Goal: Task Accomplishment & Management: Use online tool/utility

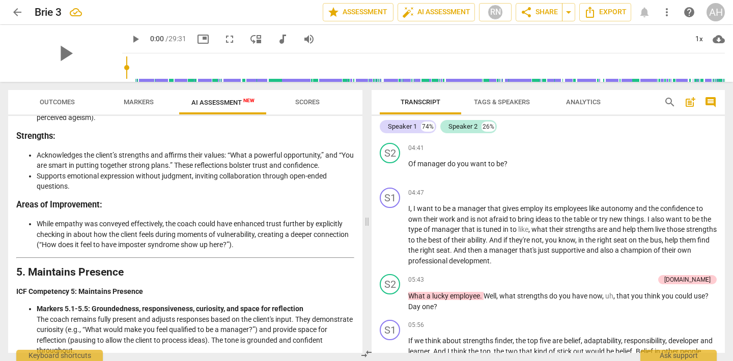
scroll to position [1023, 0]
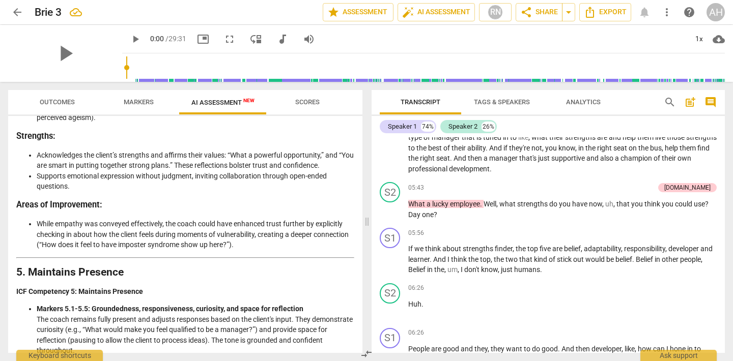
click at [20, 14] on span "arrow_back" at bounding box center [17, 12] width 12 height 12
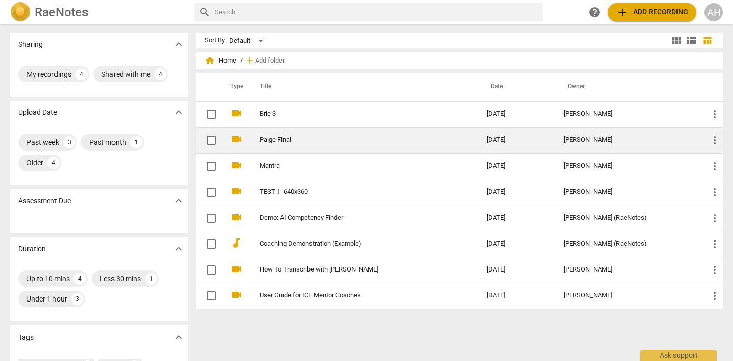
click at [329, 129] on td "Paige Final" at bounding box center [362, 140] width 231 height 26
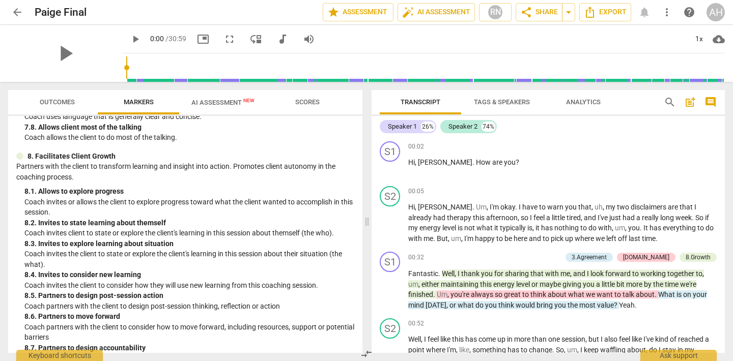
scroll to position [1145, 0]
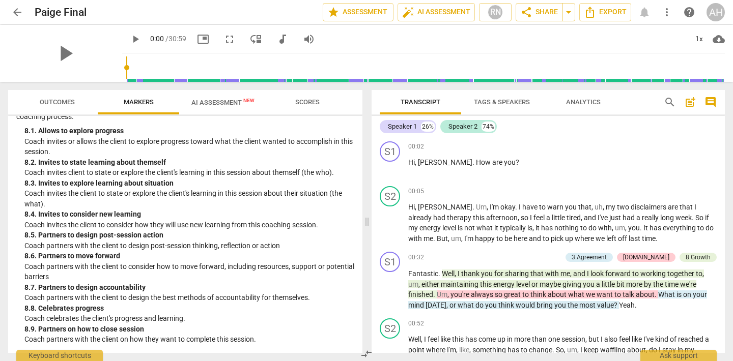
click at [305, 107] on span "Scores" at bounding box center [307, 103] width 49 height 14
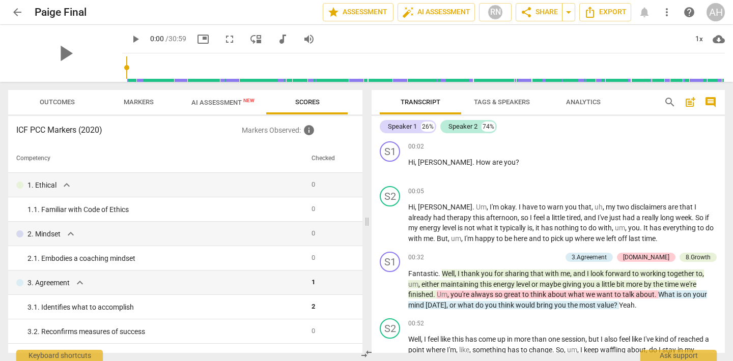
click at [226, 111] on button "AI Assessment New" at bounding box center [223, 102] width 88 height 24
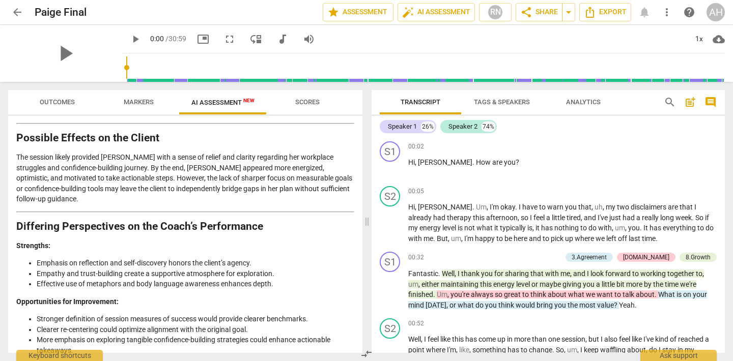
scroll to position [1407, 0]
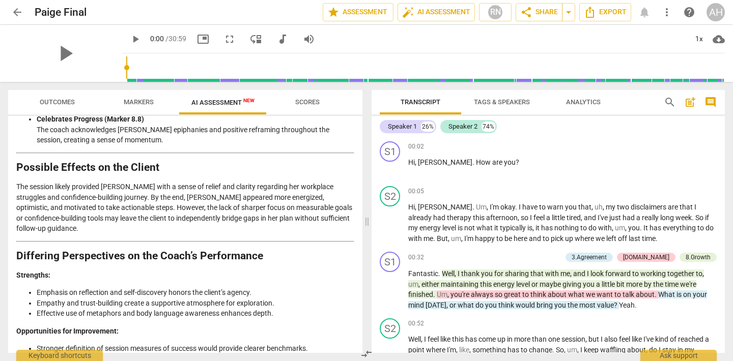
click at [311, 96] on span "Scores" at bounding box center [307, 103] width 49 height 14
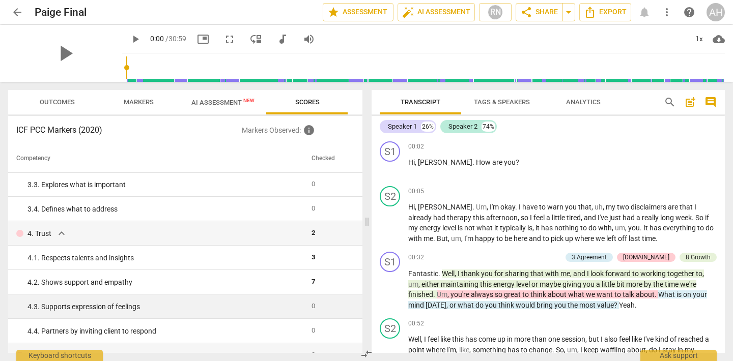
scroll to position [0, 0]
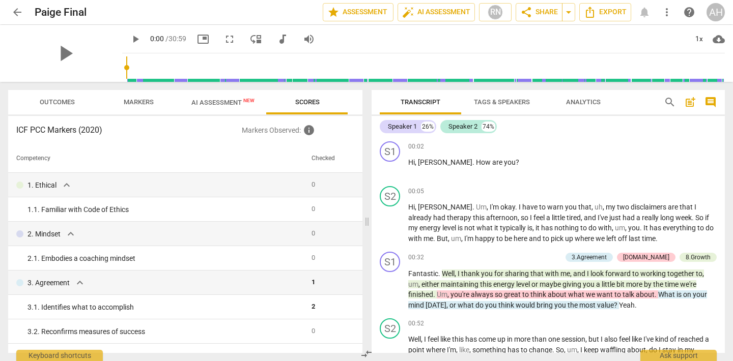
click at [131, 119] on div "ICF PCC Markers (2020) Markers Observed : info Competency Checked 1. Ethical ex…" at bounding box center [185, 234] width 354 height 237
click at [135, 108] on span "Markers" at bounding box center [138, 103] width 54 height 14
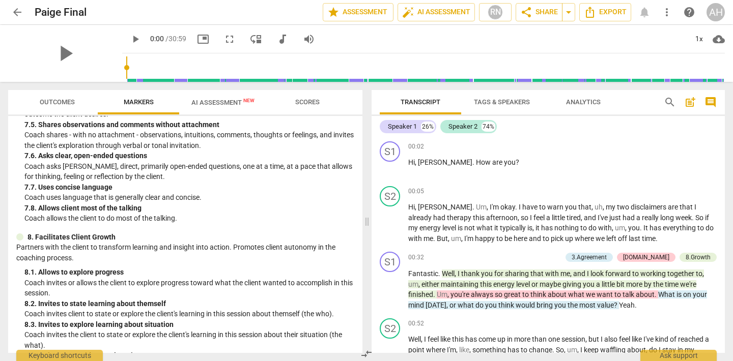
scroll to position [1145, 0]
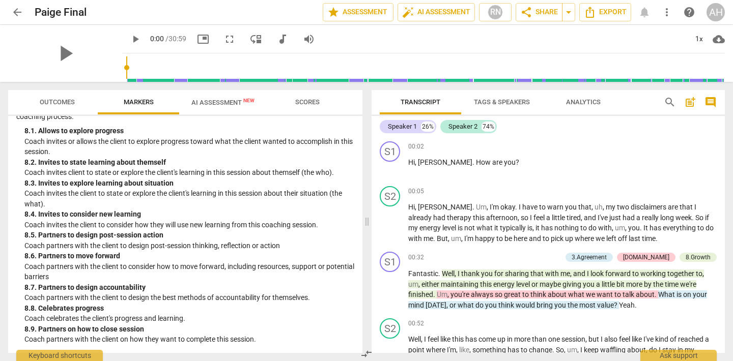
click at [69, 105] on span "Outcomes" at bounding box center [57, 102] width 35 height 8
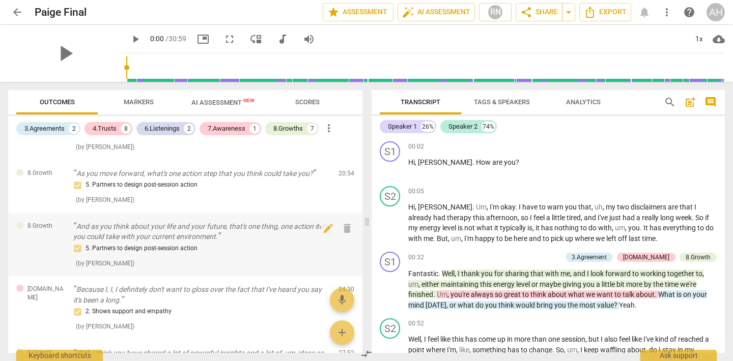
scroll to position [867, 0]
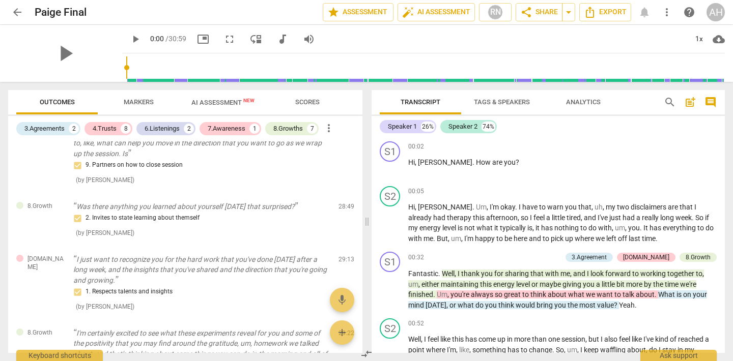
click at [478, 116] on div "Speaker 1 26% Speaker 2 74% S1 play_arrow pause 00:02 + Add competency keyboard…" at bounding box center [548, 234] width 353 height 237
click at [479, 105] on span "Tags & Speakers" at bounding box center [502, 102] width 56 height 8
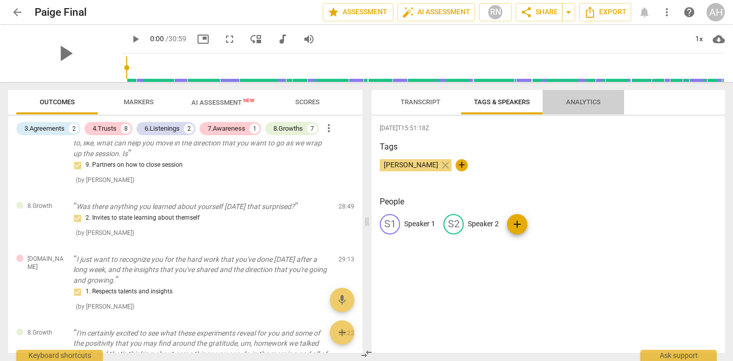
click at [590, 97] on span "Analytics" at bounding box center [583, 103] width 59 height 14
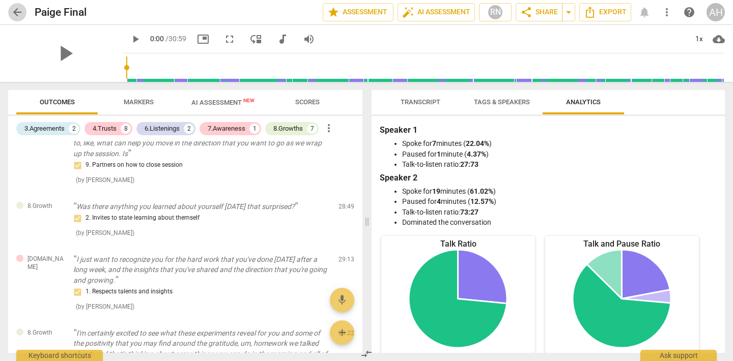
click at [15, 9] on span "arrow_back" at bounding box center [17, 12] width 12 height 12
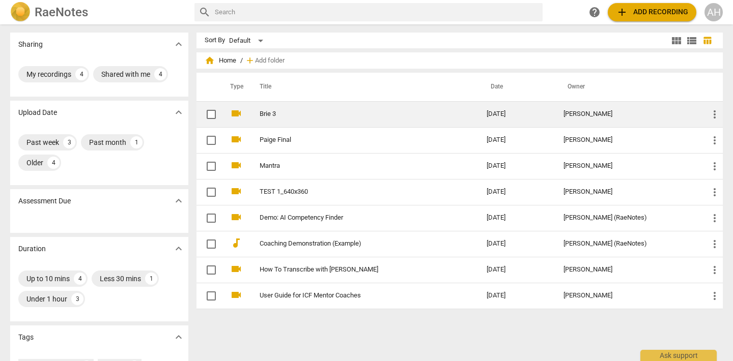
click at [260, 112] on link "Brie 3" at bounding box center [355, 114] width 190 height 8
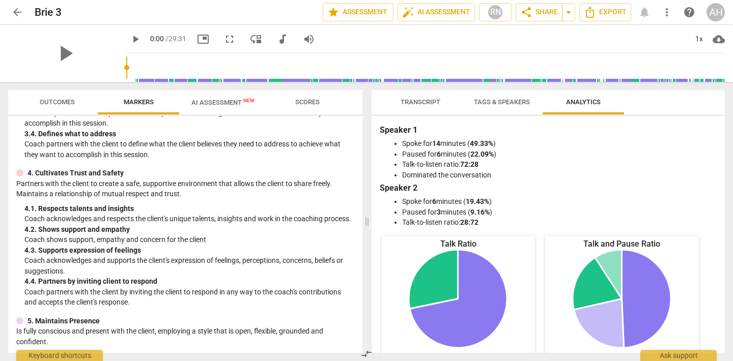
scroll to position [402, 0]
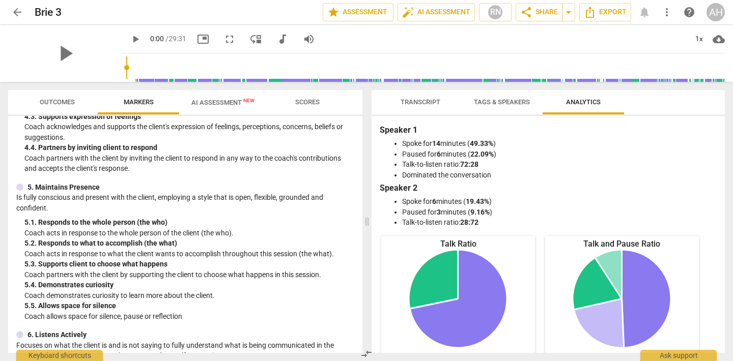
click at [210, 100] on span "AI Assessment New" at bounding box center [222, 103] width 63 height 8
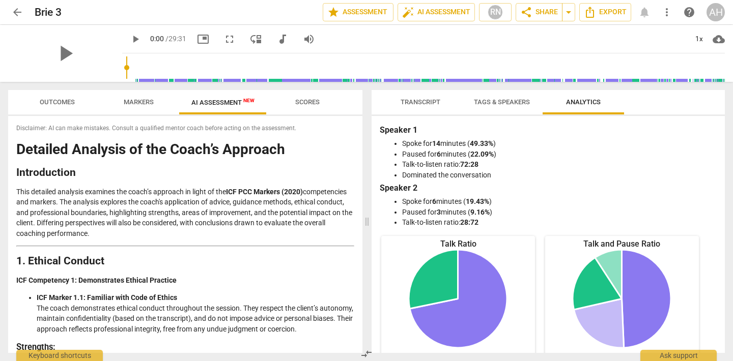
click at [210, 100] on span "AI Assessment New" at bounding box center [222, 103] width 63 height 8
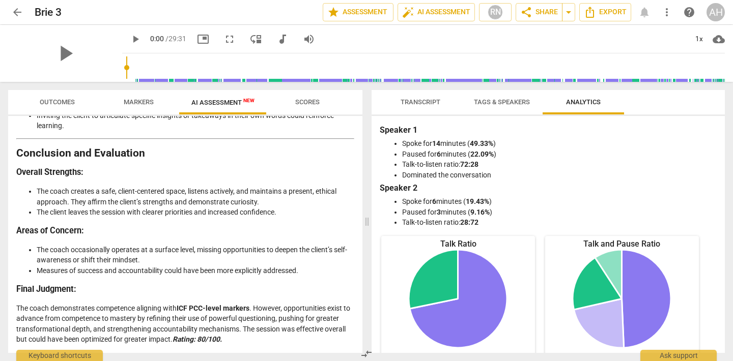
scroll to position [1953, 0]
click at [50, 109] on button "Outcomes" at bounding box center [56, 102] width 81 height 24
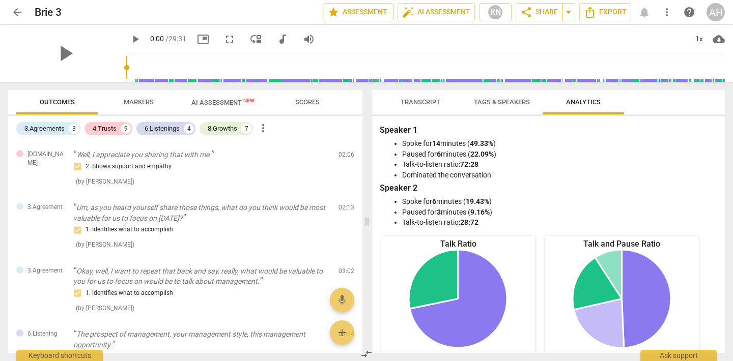
click at [132, 101] on span "Markers" at bounding box center [139, 102] width 30 height 8
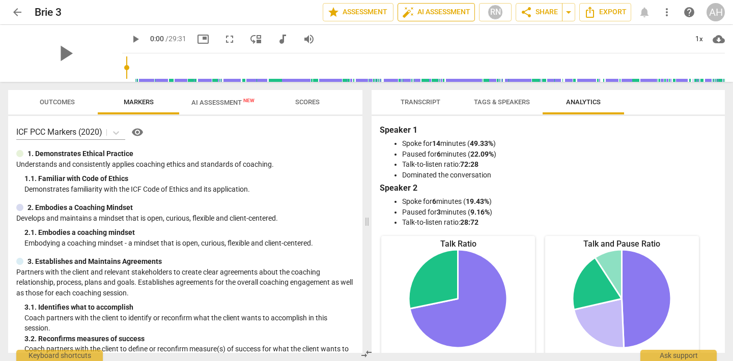
click at [411, 18] on span "auto_fix_high" at bounding box center [408, 12] width 12 height 12
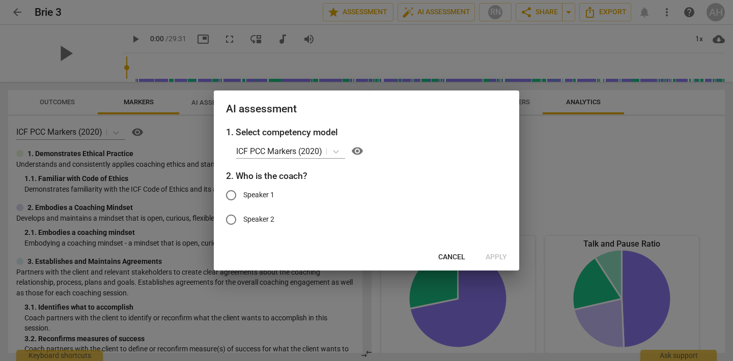
click at [451, 255] on span "Cancel" at bounding box center [451, 257] width 27 height 10
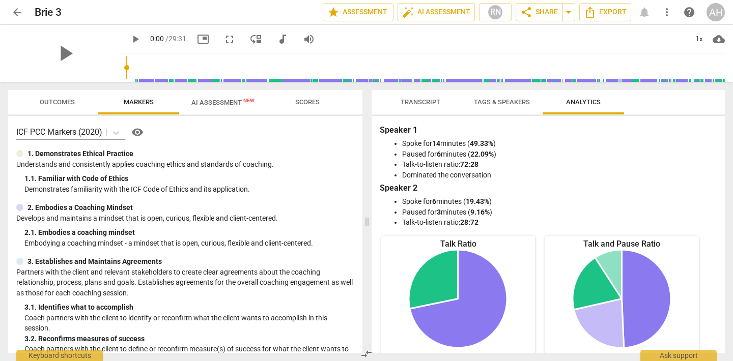
click at [14, 11] on span "arrow_back" at bounding box center [17, 12] width 12 height 12
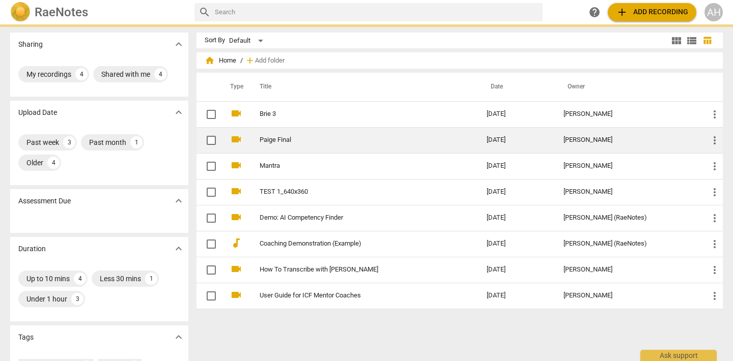
click at [272, 144] on td "Paige Final" at bounding box center [362, 140] width 231 height 26
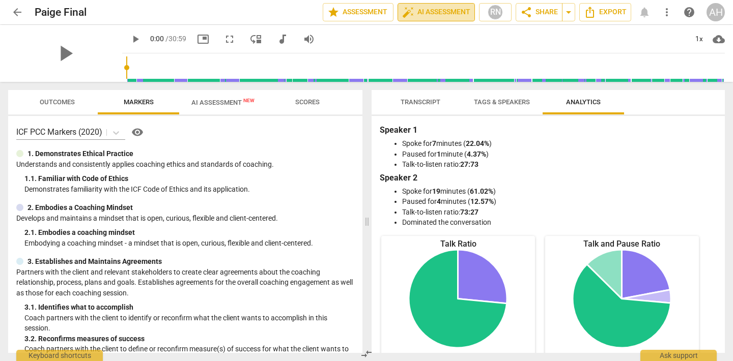
click at [436, 17] on span "auto_fix_high AI Assessment" at bounding box center [436, 12] width 68 height 12
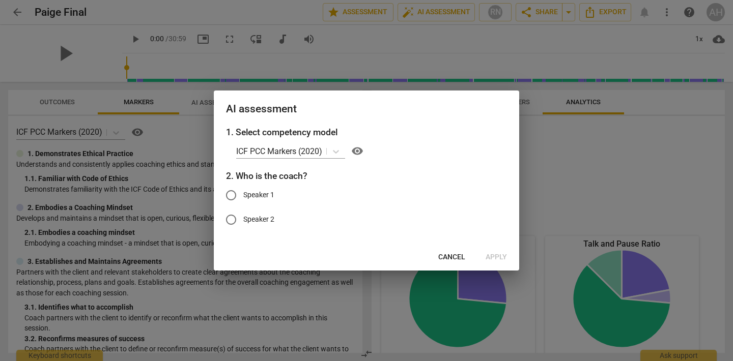
drag, startPoint x: 569, startPoint y: 155, endPoint x: 562, endPoint y: 156, distance: 6.8
click at [569, 155] on div at bounding box center [366, 180] width 733 height 361
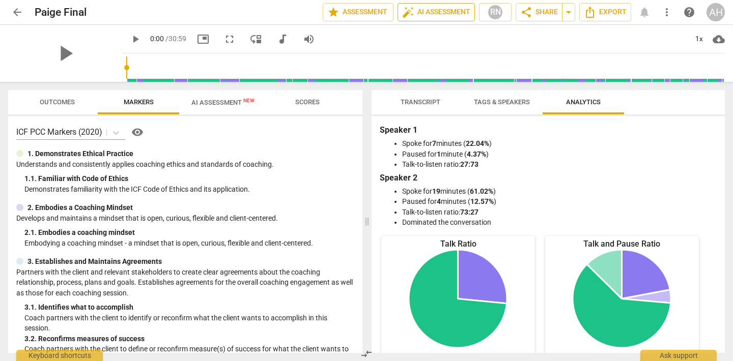
click at [429, 19] on button "auto_fix_high AI Assessment" at bounding box center [435, 12] width 77 height 18
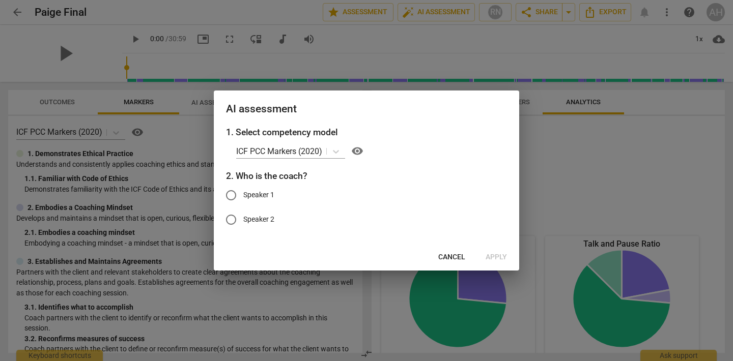
click at [235, 197] on input "Speaker 1" at bounding box center [231, 195] width 24 height 24
radio input "true"
click at [541, 179] on div at bounding box center [366, 180] width 733 height 361
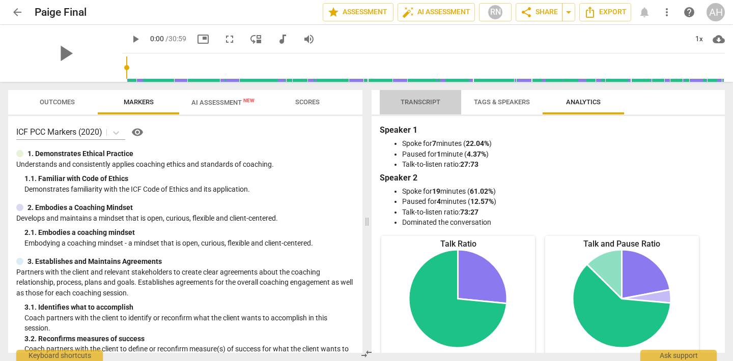
click at [414, 101] on span "Transcript" at bounding box center [421, 102] width 40 height 8
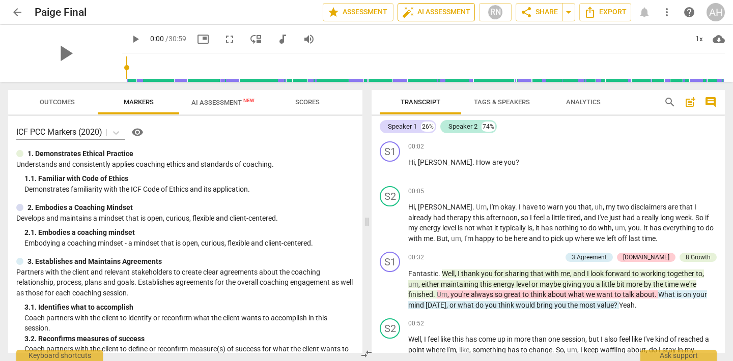
click at [419, 16] on span "auto_fix_high AI Assessment" at bounding box center [436, 12] width 68 height 12
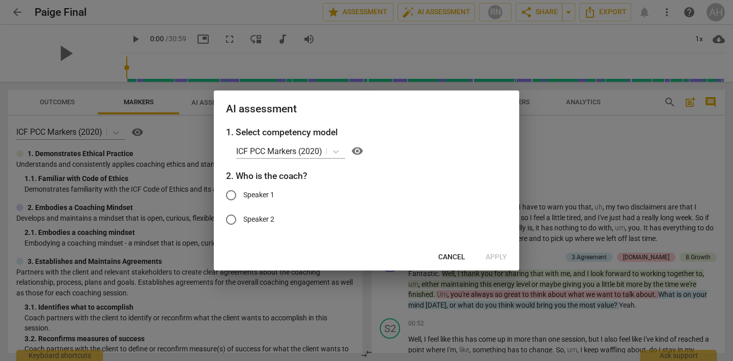
click at [232, 198] on input "Speaker 1" at bounding box center [231, 195] width 24 height 24
radio input "true"
click at [491, 264] on button "Apply" at bounding box center [496, 257] width 38 height 18
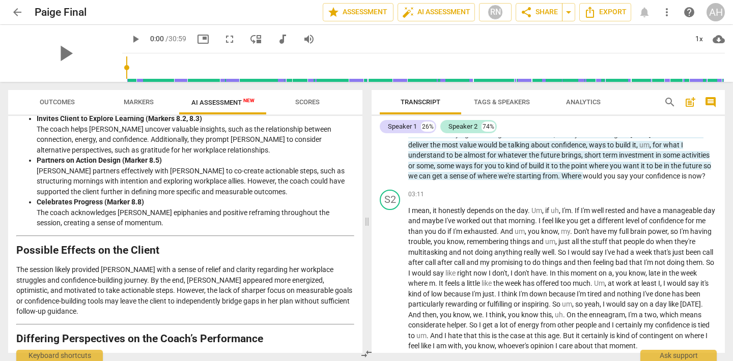
scroll to position [1257, 0]
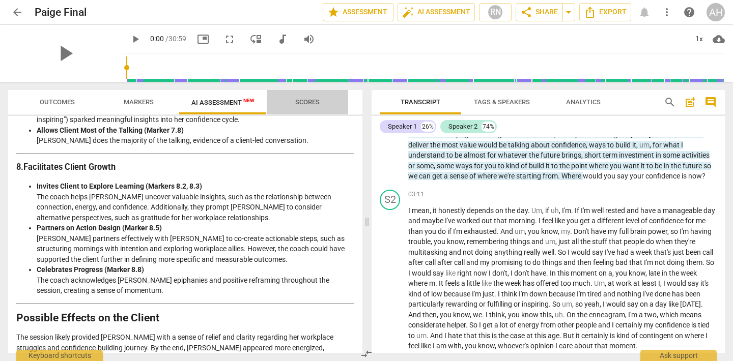
click at [293, 104] on span "Scores" at bounding box center [307, 103] width 49 height 14
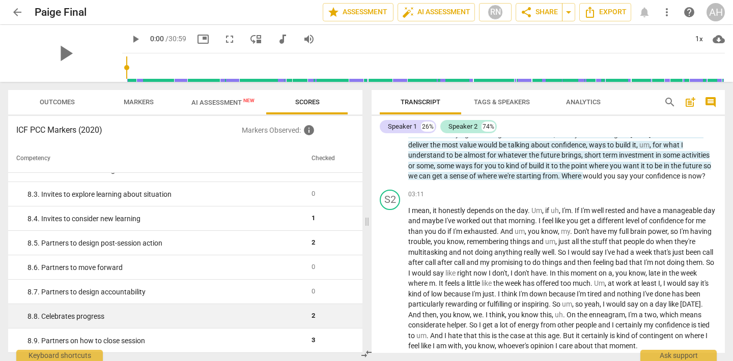
scroll to position [967, 0]
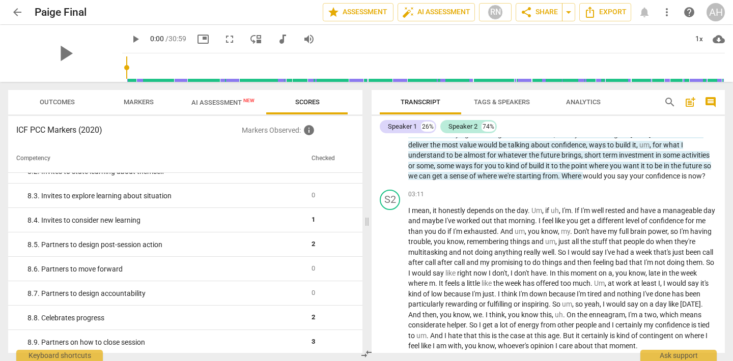
click at [138, 107] on span "Markers" at bounding box center [138, 103] width 54 height 14
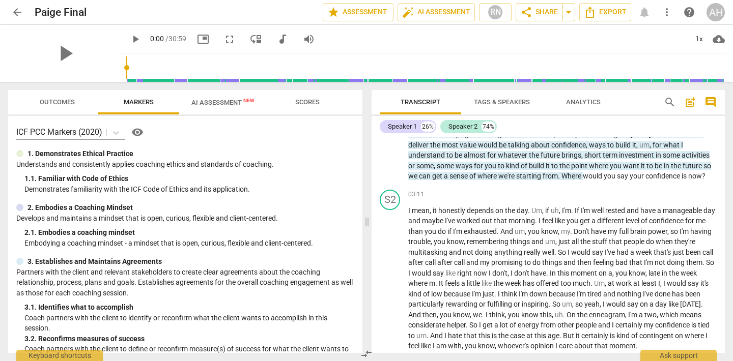
click at [10, 9] on span "arrow_back" at bounding box center [17, 12] width 18 height 12
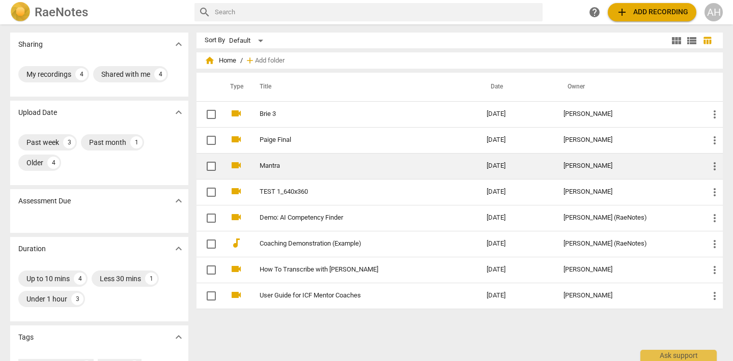
click at [270, 159] on td "Mantra" at bounding box center [362, 166] width 231 height 26
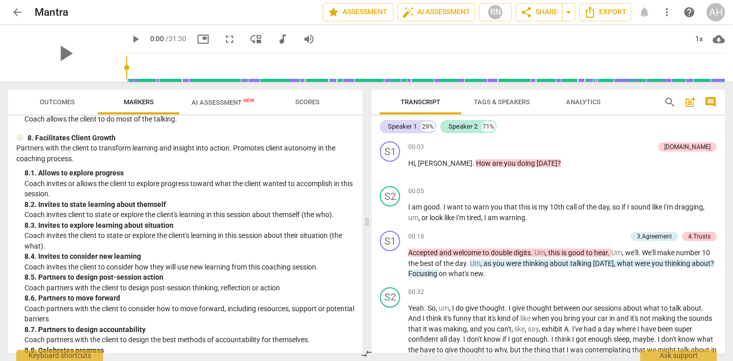
scroll to position [1145, 0]
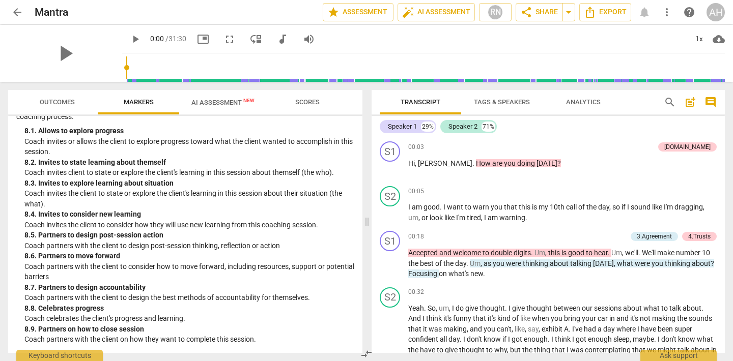
click at [204, 106] on span "AI Assessment New" at bounding box center [223, 102] width 88 height 15
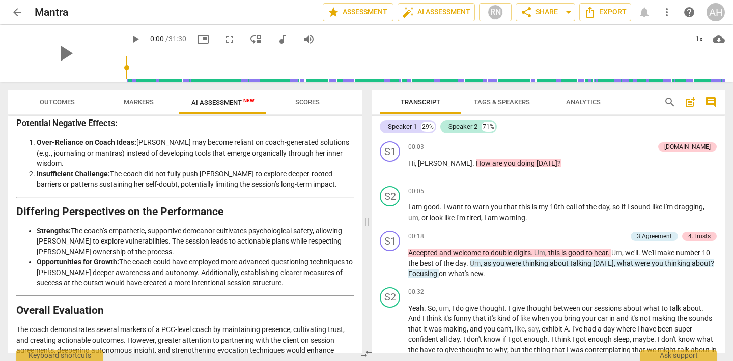
scroll to position [1372, 0]
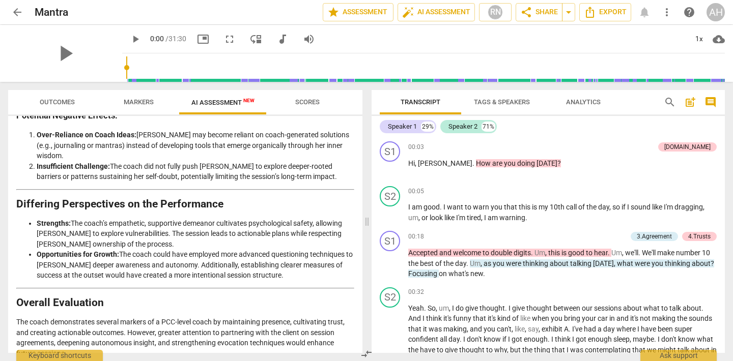
click at [304, 113] on button "Scores" at bounding box center [307, 102] width 81 height 24
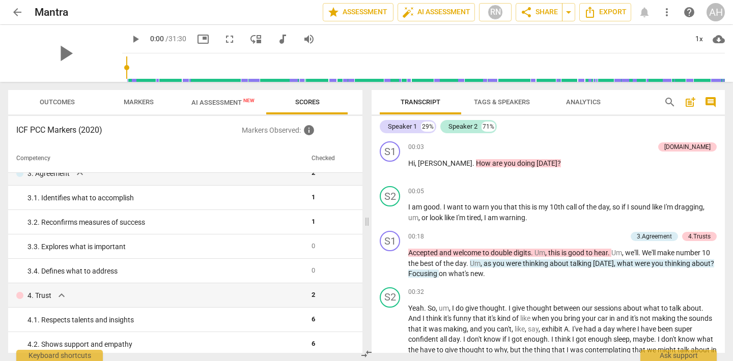
scroll to position [0, 0]
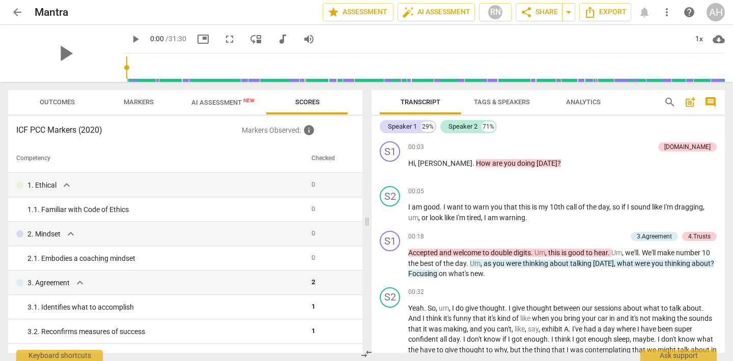
click at [74, 109] on span "Outcomes" at bounding box center [57, 103] width 60 height 14
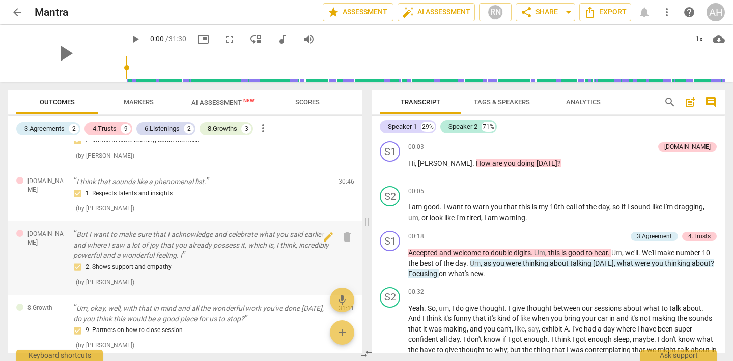
scroll to position [801, 0]
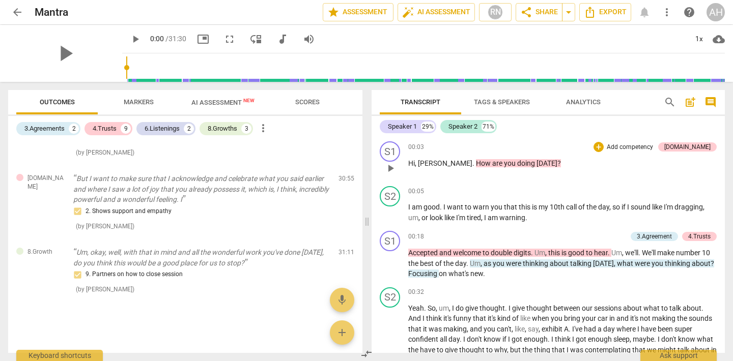
click at [571, 147] on div "00:03 + Add competency [DOMAIN_NAME] keyboard_arrow_right" at bounding box center [562, 146] width 308 height 11
click at [605, 18] on span "Export" at bounding box center [605, 12] width 43 height 12
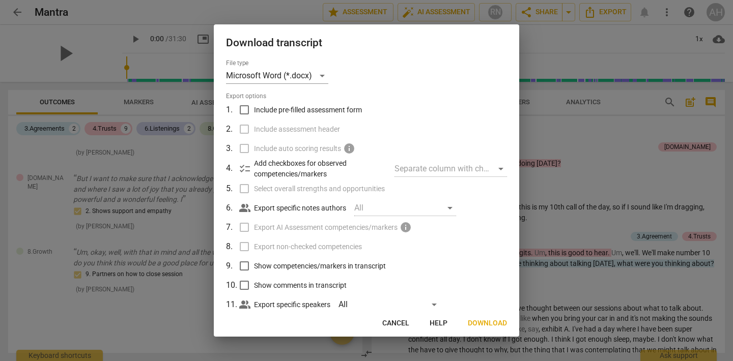
click at [487, 325] on span "Download" at bounding box center [487, 324] width 39 height 10
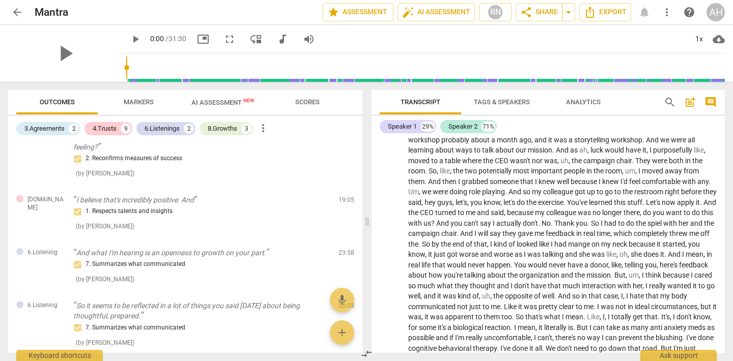
scroll to position [849, 0]
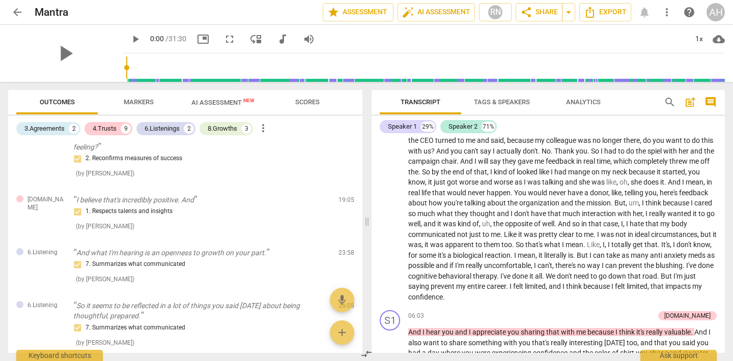
click at [238, 103] on span "AI Assessment New" at bounding box center [222, 103] width 63 height 8
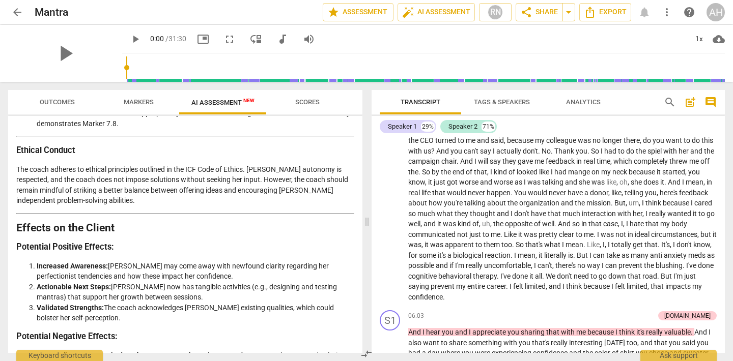
scroll to position [1326, 0]
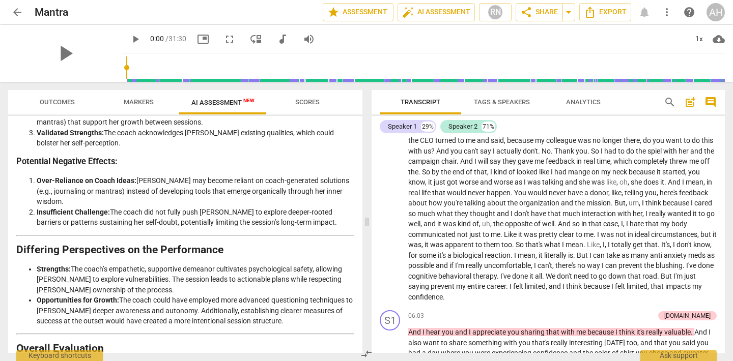
click at [19, 19] on button "arrow_back" at bounding box center [17, 12] width 18 height 18
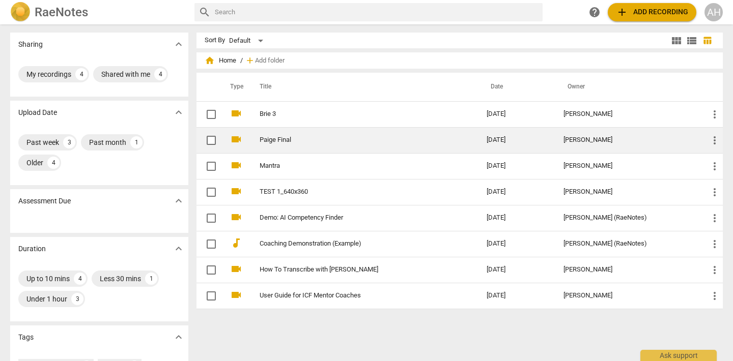
click at [264, 132] on td "Paige Final" at bounding box center [362, 140] width 231 height 26
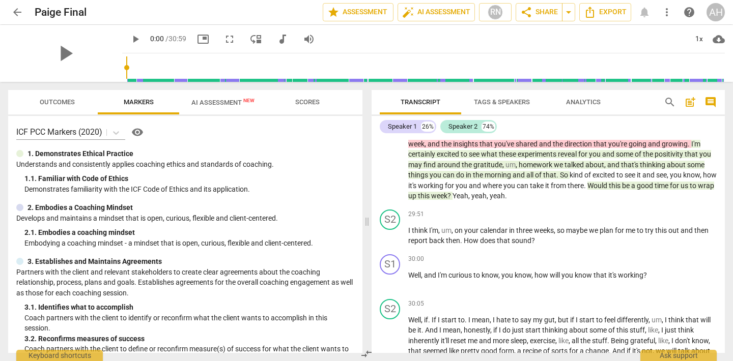
scroll to position [5166, 0]
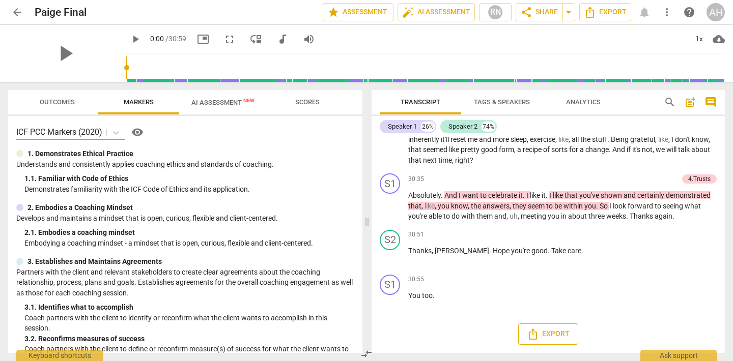
click at [533, 339] on icon "Export" at bounding box center [533, 334] width 8 height 11
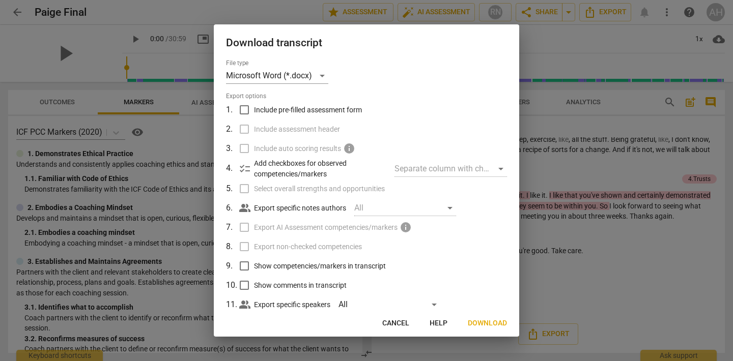
click at [623, 283] on div at bounding box center [366, 180] width 733 height 361
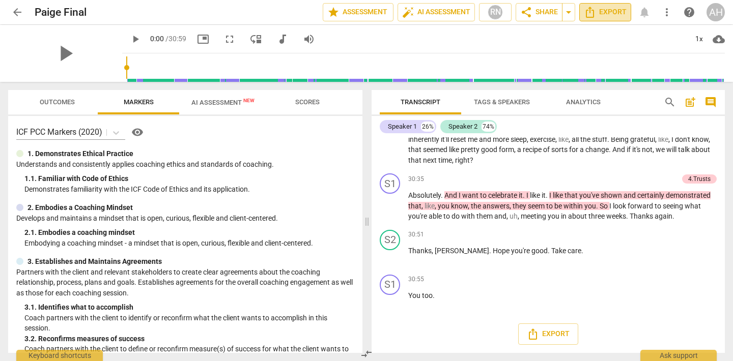
click at [615, 16] on span "Export" at bounding box center [605, 12] width 43 height 12
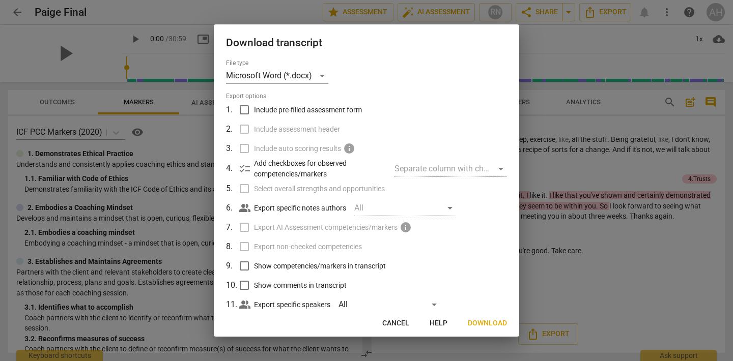
click at [390, 323] on span "Cancel" at bounding box center [395, 324] width 27 height 10
